Goal: Information Seeking & Learning: Find specific fact

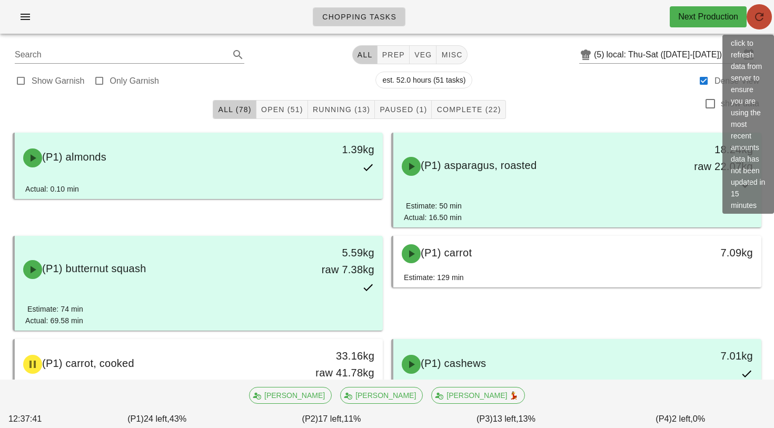
click at [758, 16] on icon "button" at bounding box center [759, 17] width 13 height 13
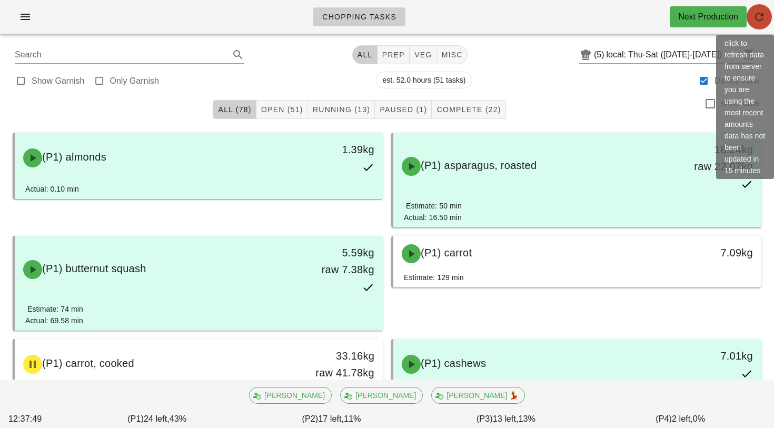
click at [758, 16] on icon "button" at bounding box center [759, 17] width 13 height 13
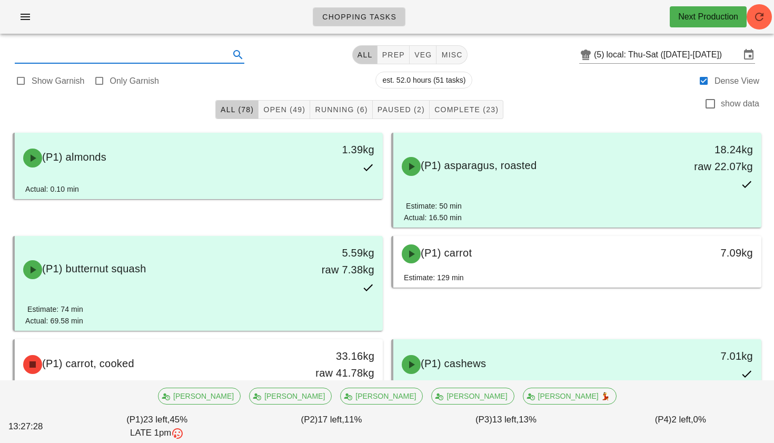
click at [190, 62] on input "text" at bounding box center [121, 54] width 213 height 17
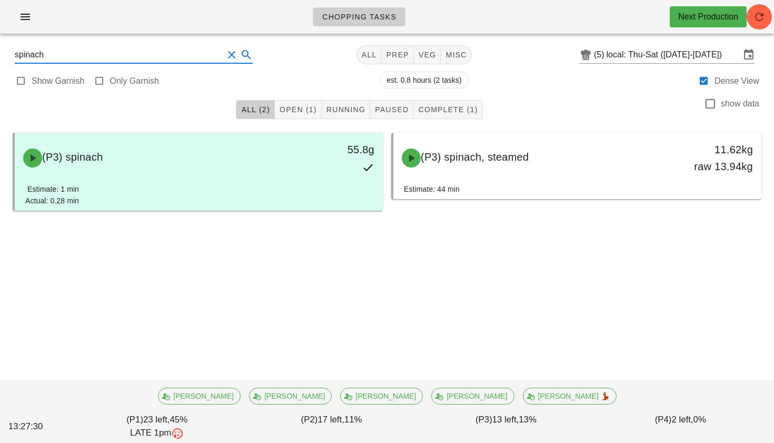
type input "spinach"
click at [225, 57] on button "Clear Search" at bounding box center [231, 54] width 13 height 13
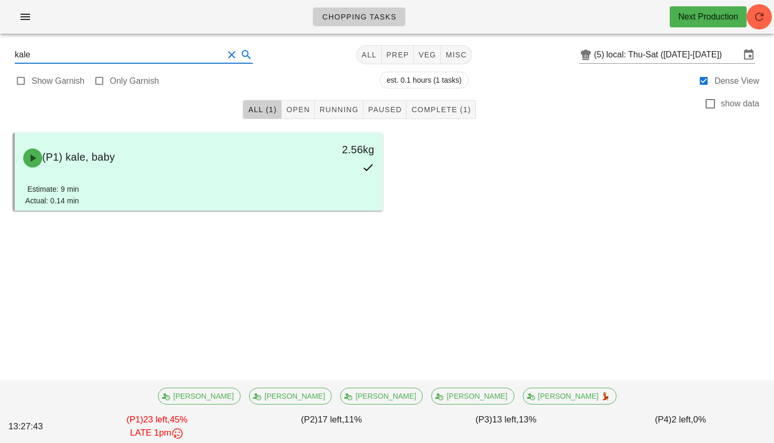
type input "kale"
click at [225, 56] on button "Clear Search" at bounding box center [231, 54] width 13 height 13
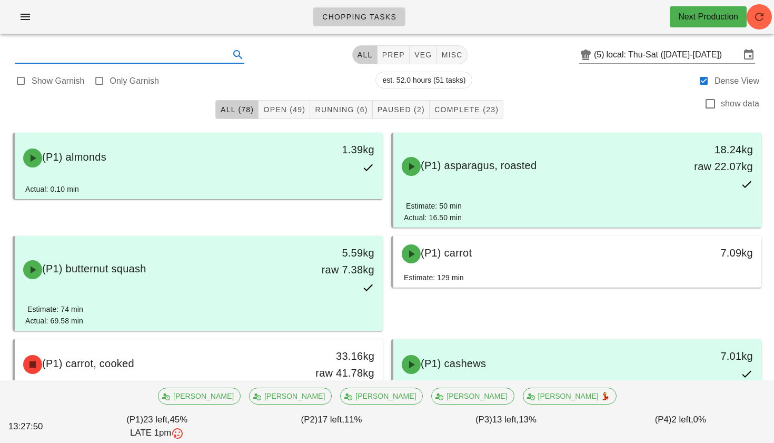
click at [169, 59] on input "text" at bounding box center [121, 54] width 213 height 17
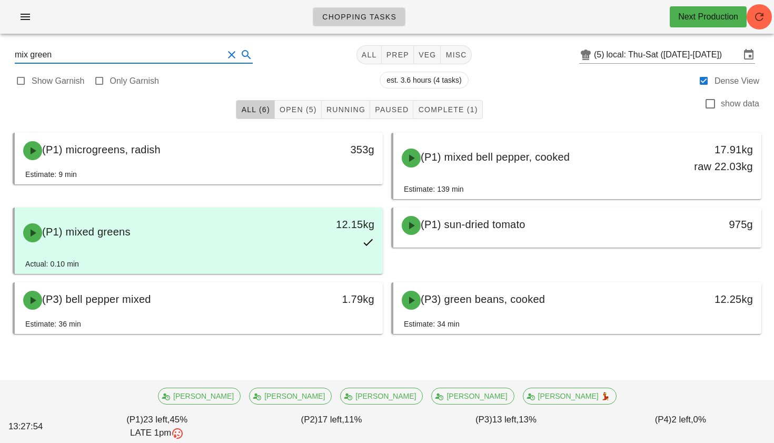
type input "mix greens"
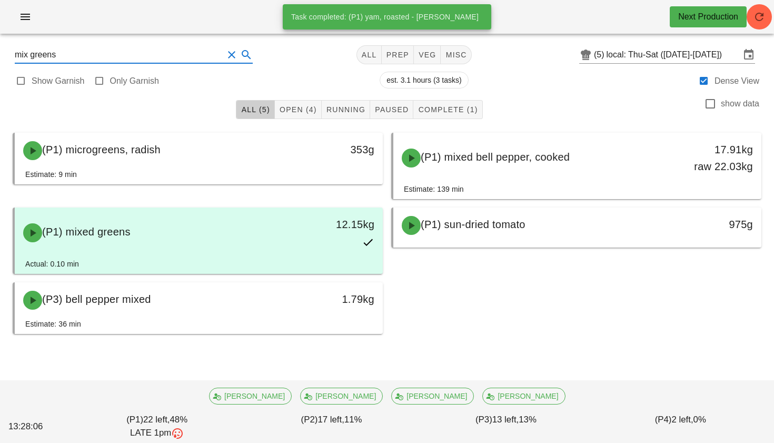
click at [225, 55] on button "Clear Search" at bounding box center [231, 54] width 13 height 13
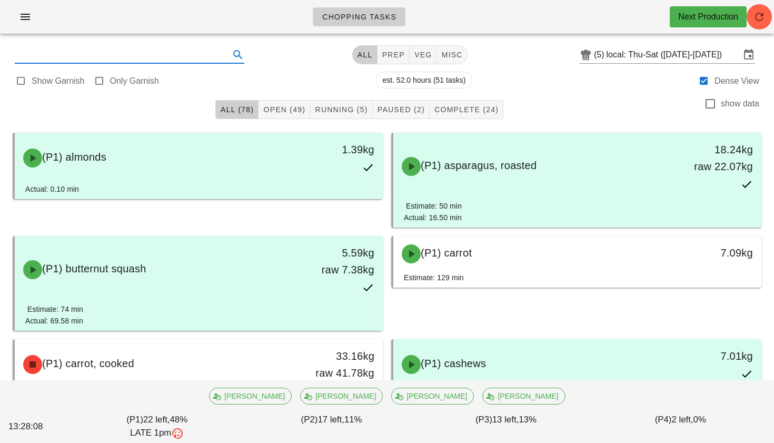
click at [122, 61] on input "text" at bounding box center [121, 54] width 213 height 17
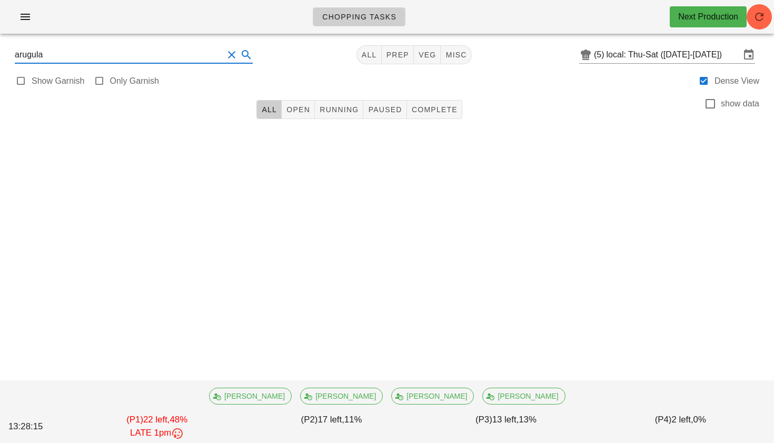
type input "arugula"
click at [225, 54] on button "Clear Search" at bounding box center [231, 54] width 13 height 13
